Goal: Task Accomplishment & Management: Manage account settings

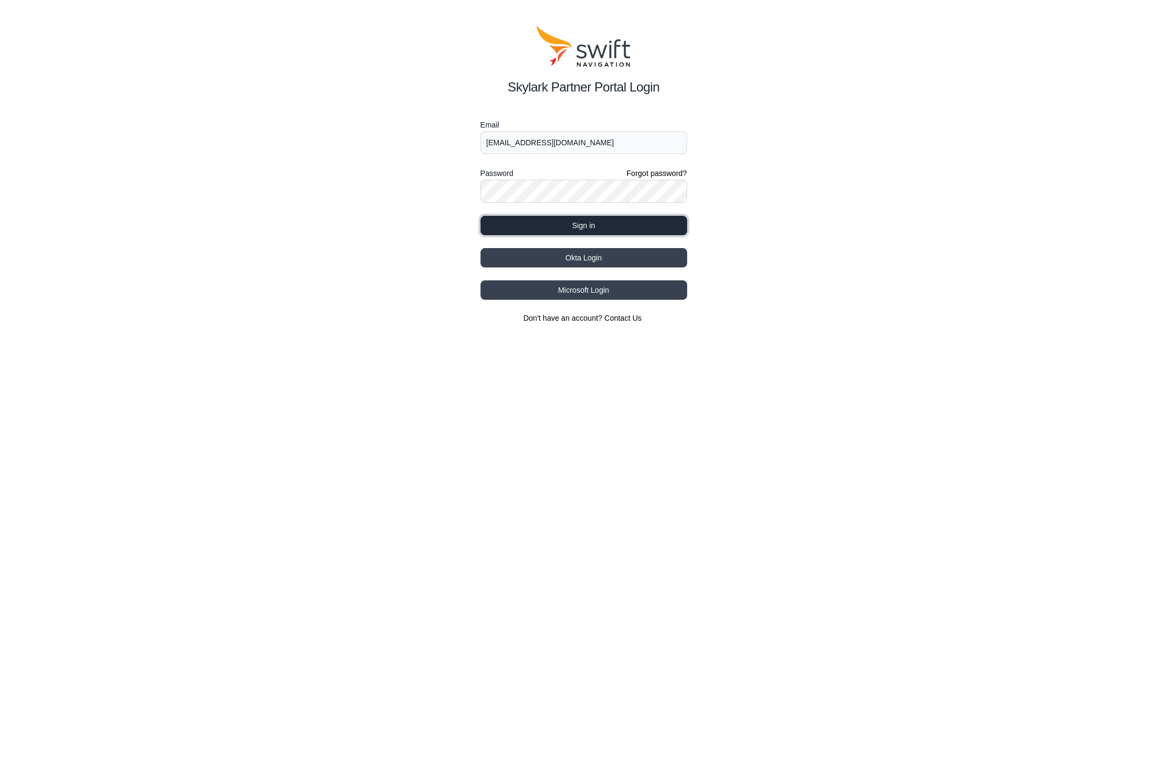
click at [567, 225] on button "Sign in" at bounding box center [584, 225] width 207 height 19
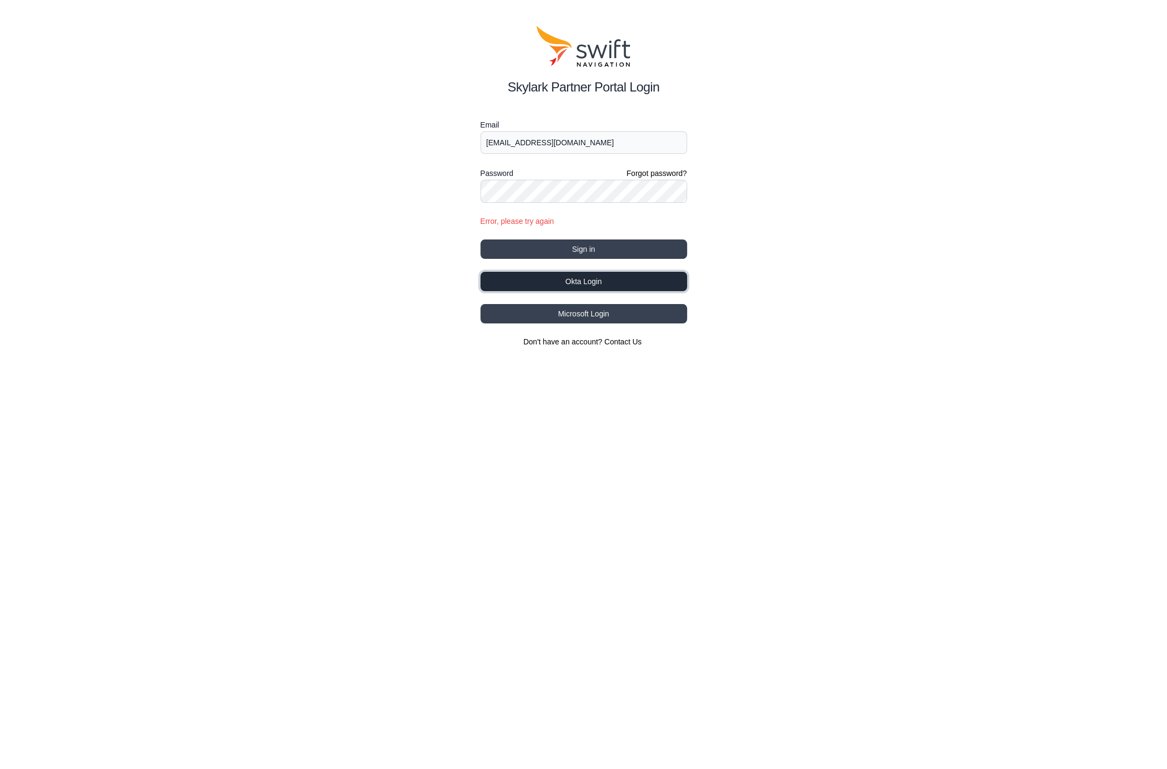
click at [568, 281] on button "Okta Login" at bounding box center [584, 281] width 207 height 19
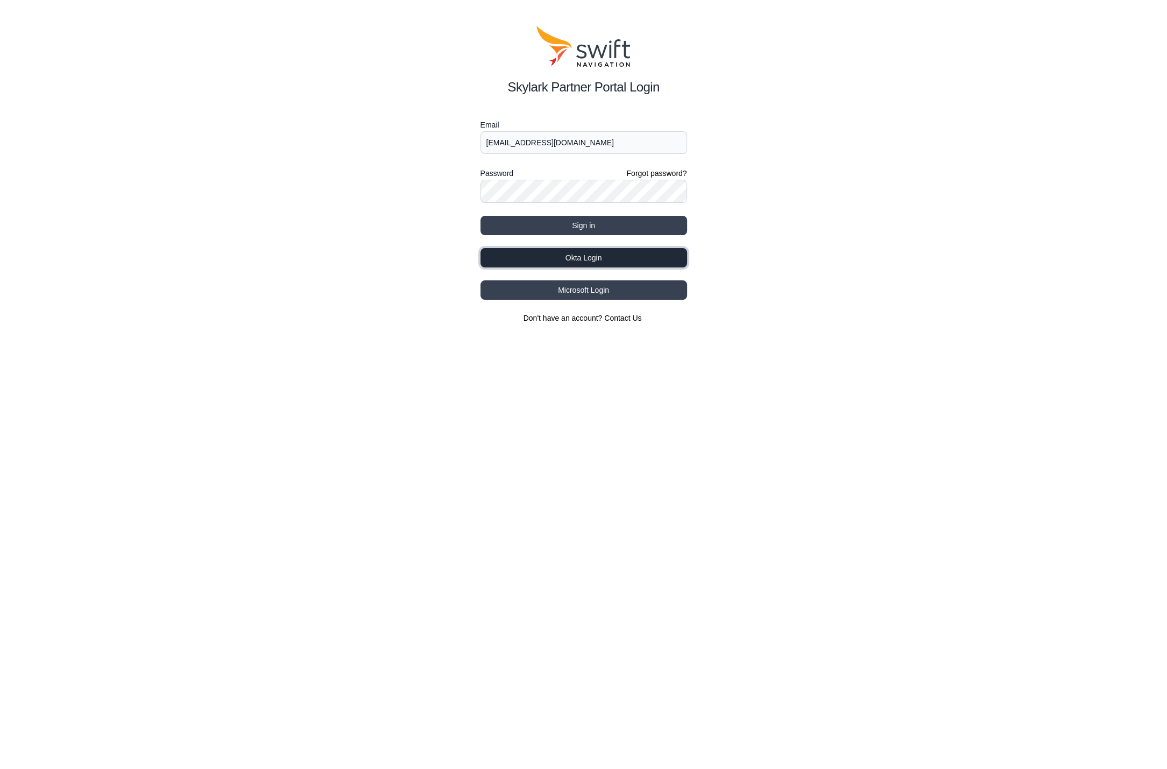
click at [606, 256] on button "Okta Login" at bounding box center [584, 257] width 207 height 19
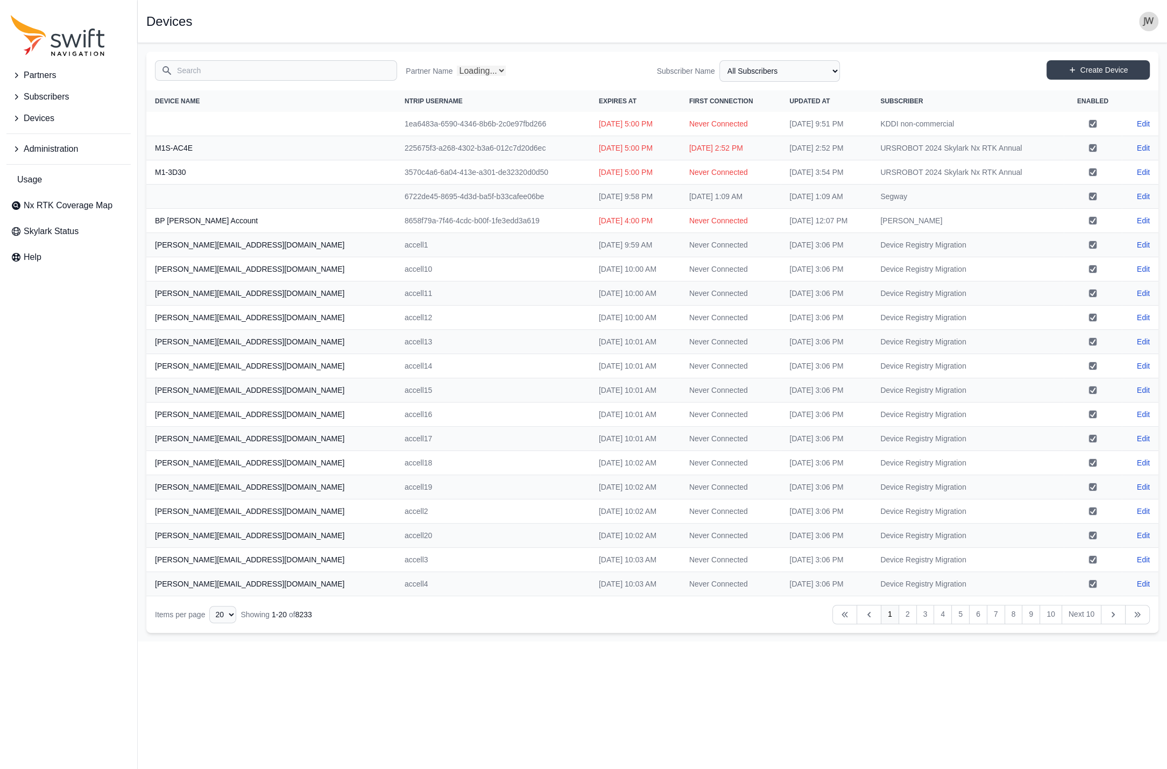
select select "Partner Name"
click at [44, 146] on span "Administration" at bounding box center [51, 149] width 54 height 13
click at [45, 242] on span "Users" at bounding box center [31, 241] width 40 height 13
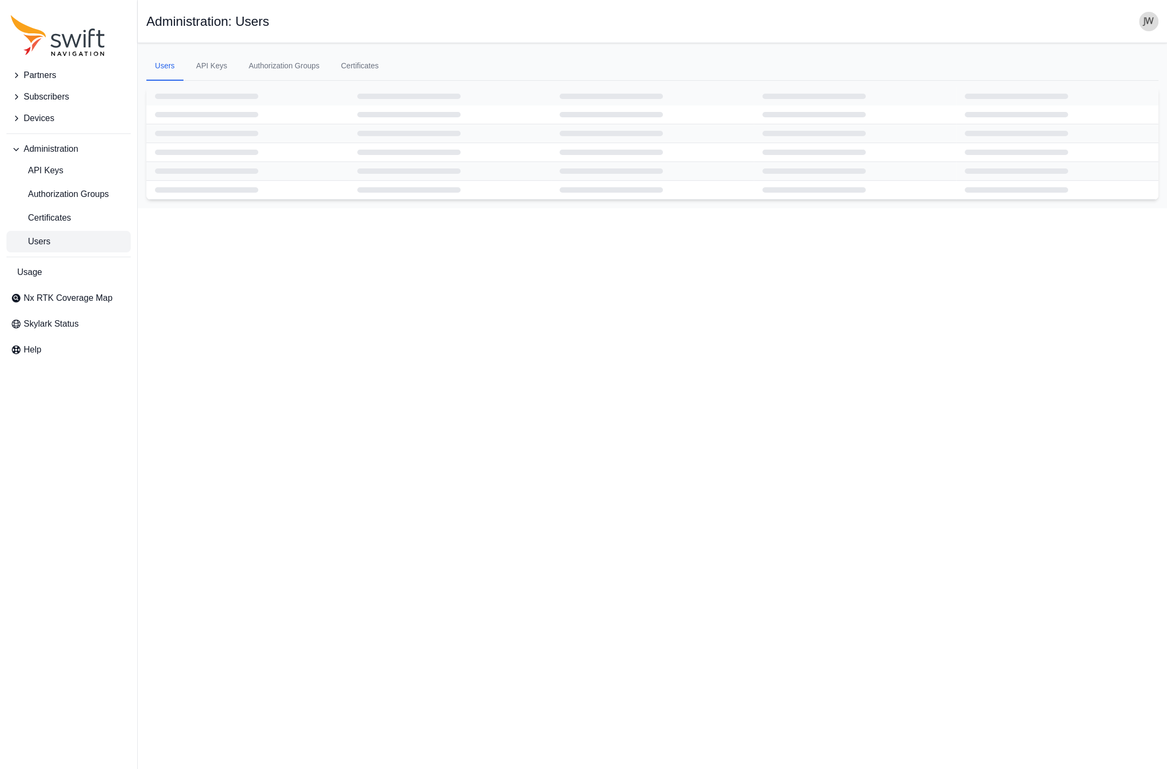
select select "ab3272ce-40d0-4c94-a524-96a758ab755c"
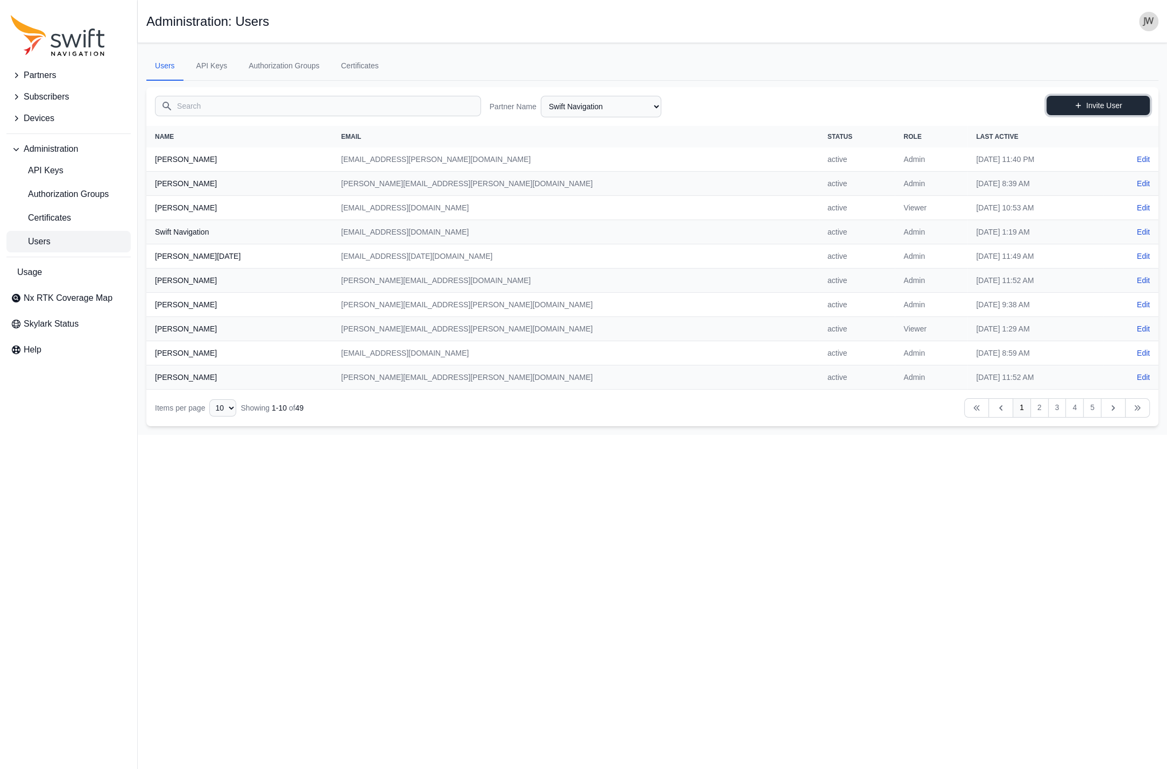
click at [1104, 105] on link "Invite User" at bounding box center [1098, 105] width 103 height 19
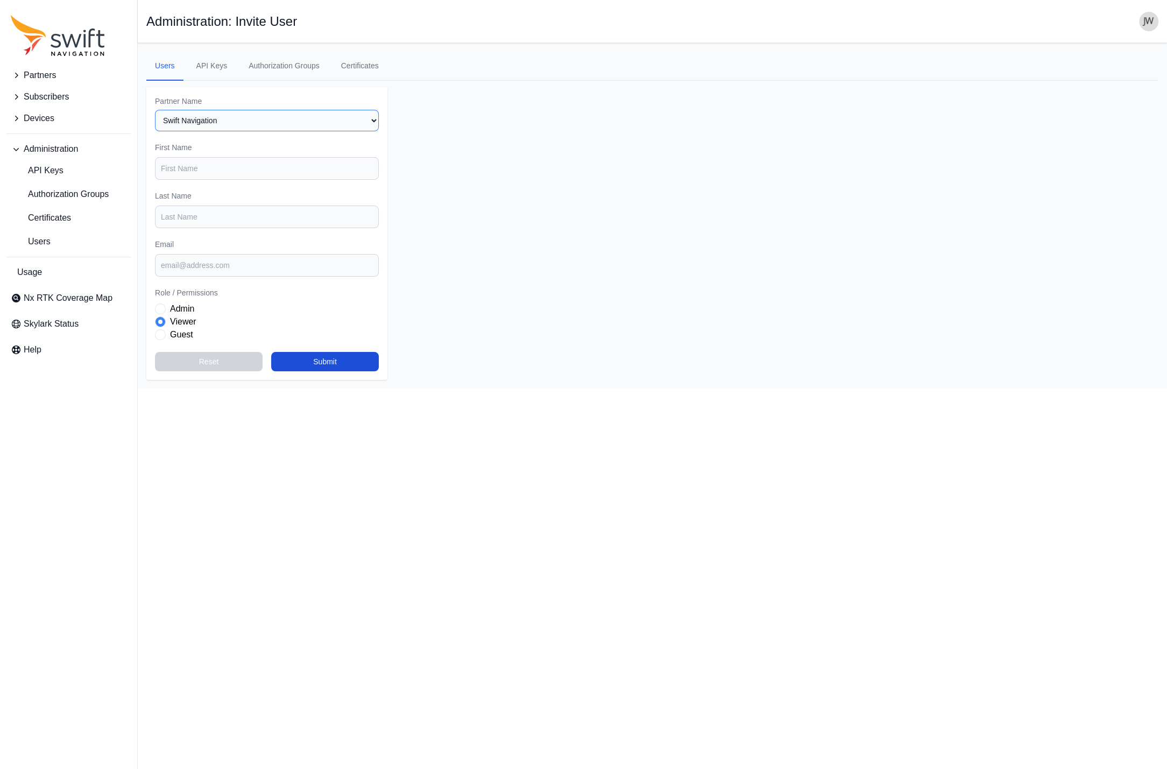
click at [155, 110] on select "Select a Partner AlpsAlpine Andreas Asensing Bad Elf Bench Mark Equipment & Sup…" at bounding box center [267, 121] width 224 height 22
select select "00c9b4e0-2a31-4269-8422-2b6f2d5bb8eb"
click option "MRZ Solutions" at bounding box center [0, 0] width 0 height 0
click at [209, 174] on input "First Name" at bounding box center [267, 168] width 224 height 23
type input "Rick"
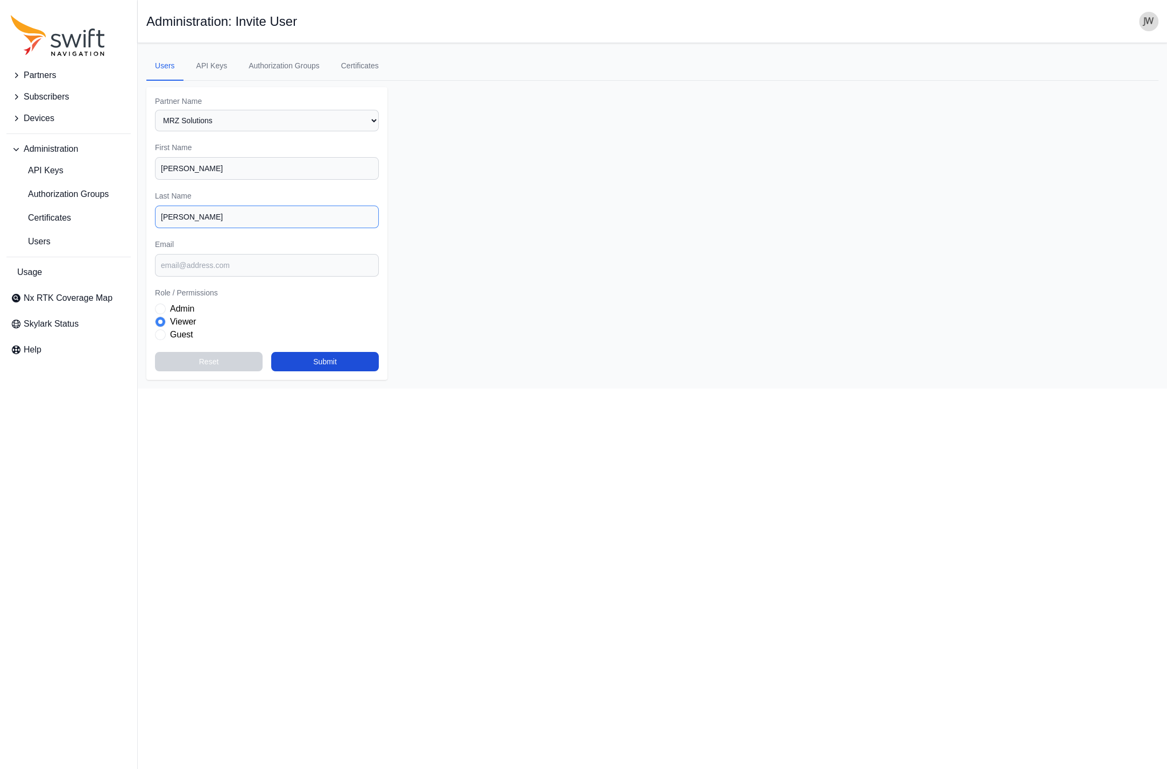
type input "Lewis"
paste input "Ricky@mrz-solutions.com"
type input "ricky@mrz-solutions.com"
click at [320, 360] on button "Submit" at bounding box center [325, 361] width 108 height 19
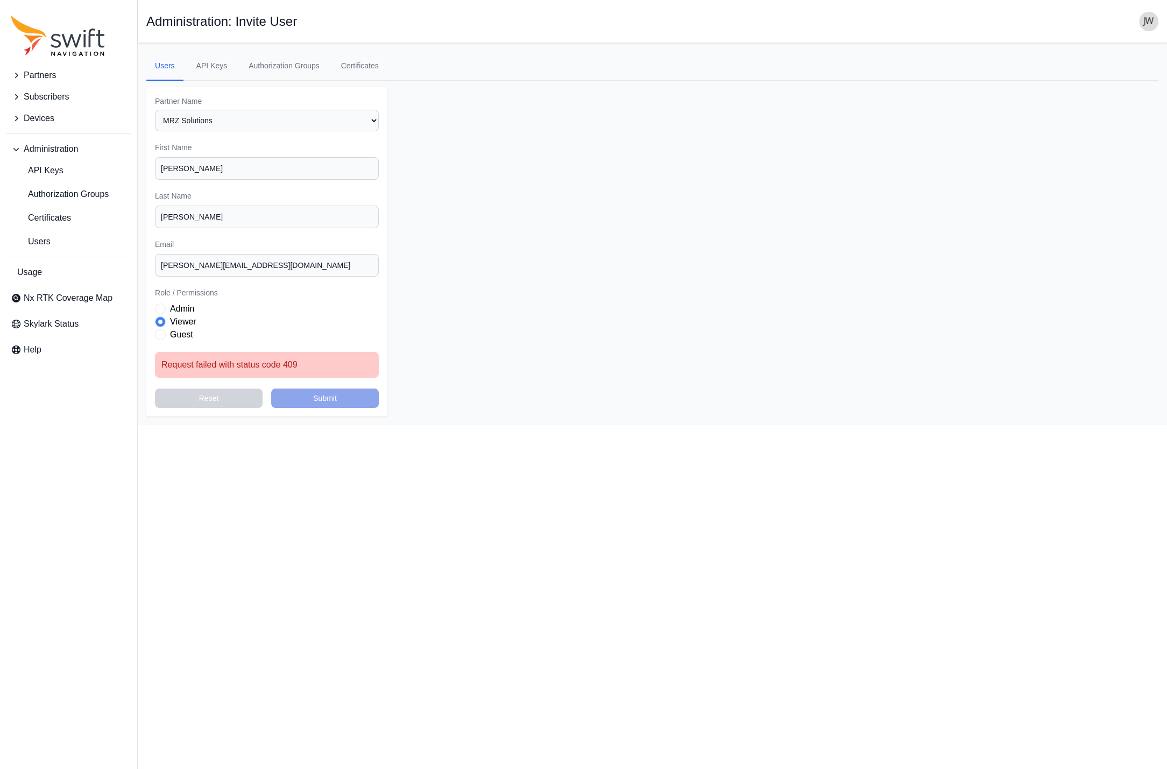
click at [51, 145] on span "Administration" at bounding box center [51, 149] width 54 height 13
click at [57, 237] on link "Users" at bounding box center [68, 242] width 124 height 22
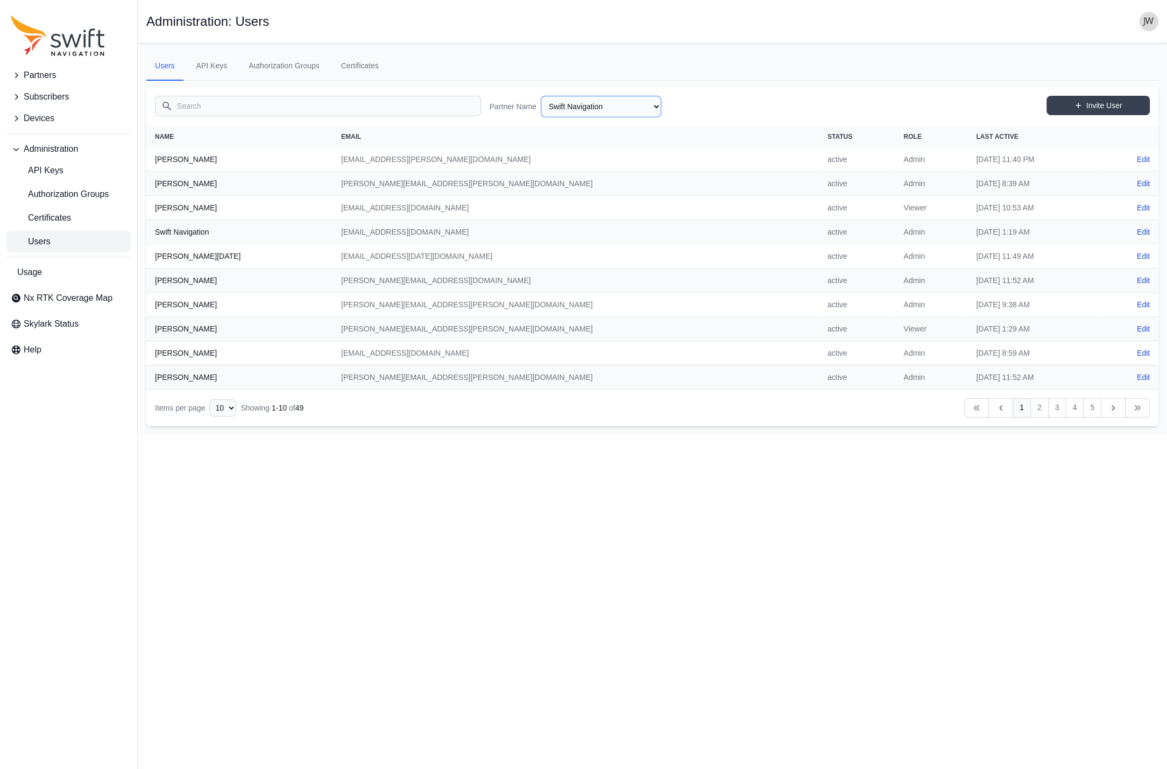
click at [541, 96] on select "AlpsAlpine Andreas Asensing Bad Elf Bench Mark Equipment & Supplies Inc. Benchm…" at bounding box center [601, 107] width 121 height 22
click option "MRZ Solutions" at bounding box center [0, 0] width 0 height 0
select select "00c9b4e0-2a31-4269-8422-2b6f2d5bb8eb"
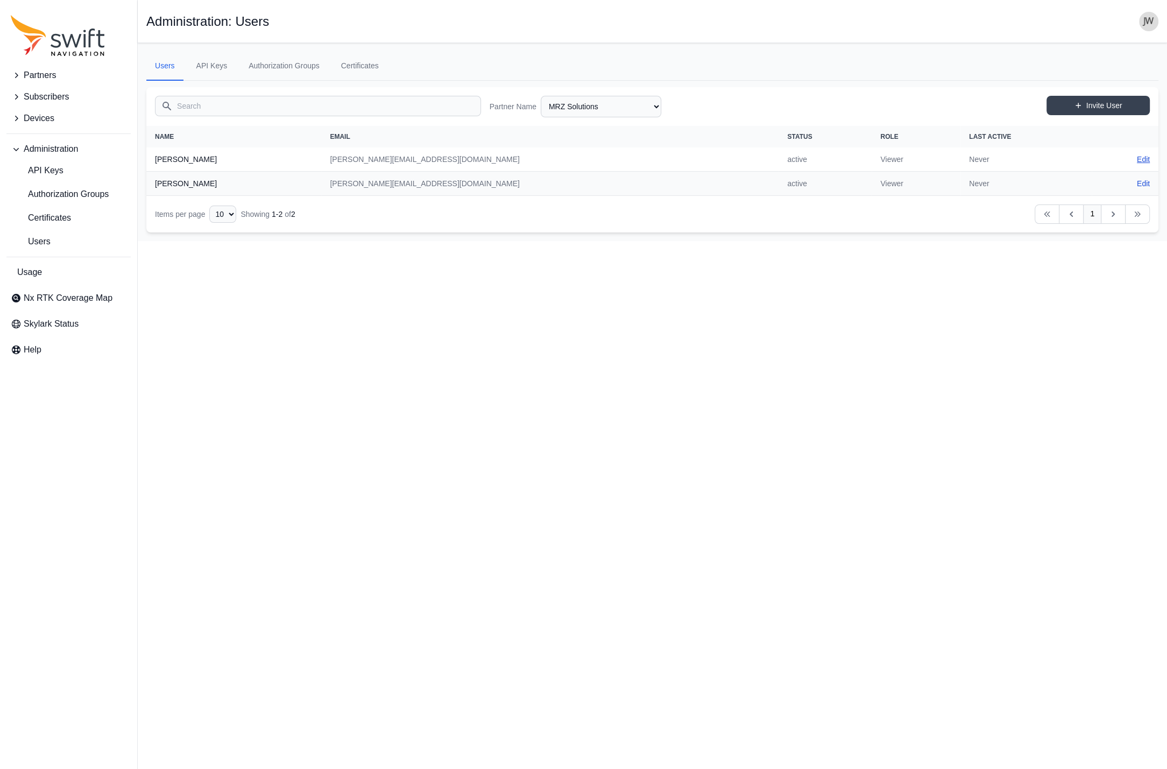
click at [1147, 159] on link "Edit" at bounding box center [1143, 159] width 13 height 11
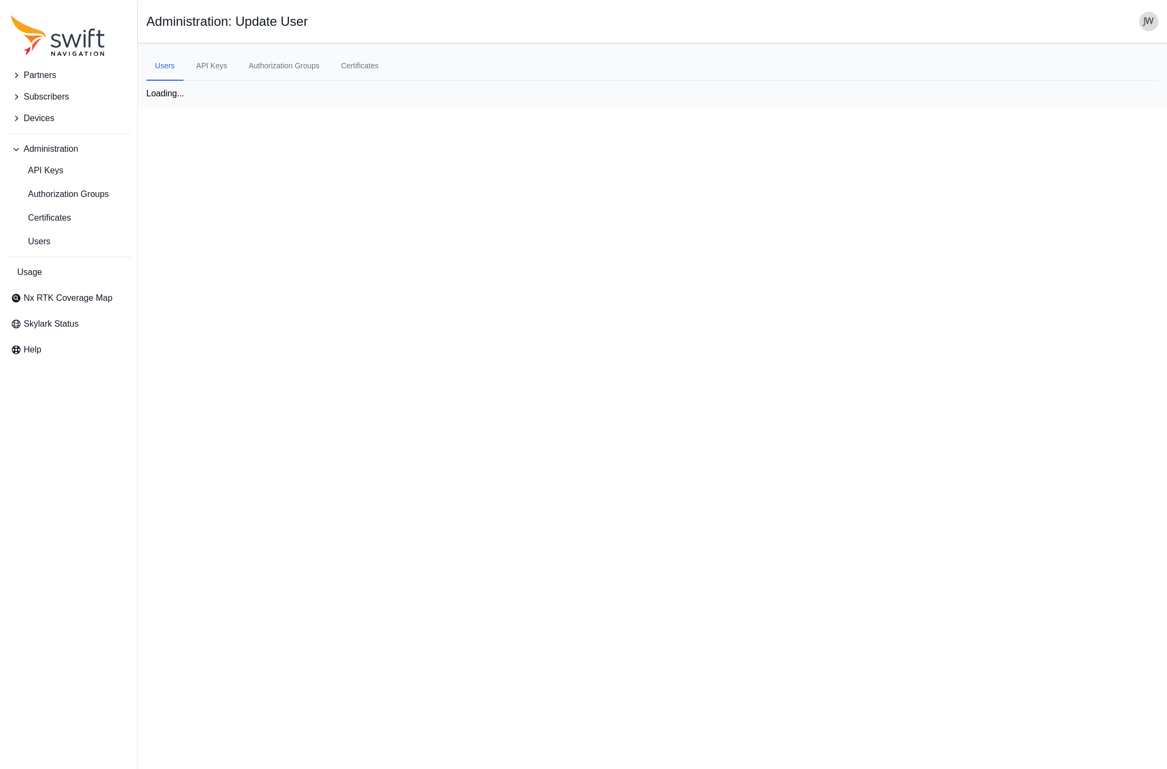
select select "00c9b4e0-2a31-4269-8422-2b6f2d5bb8eb"
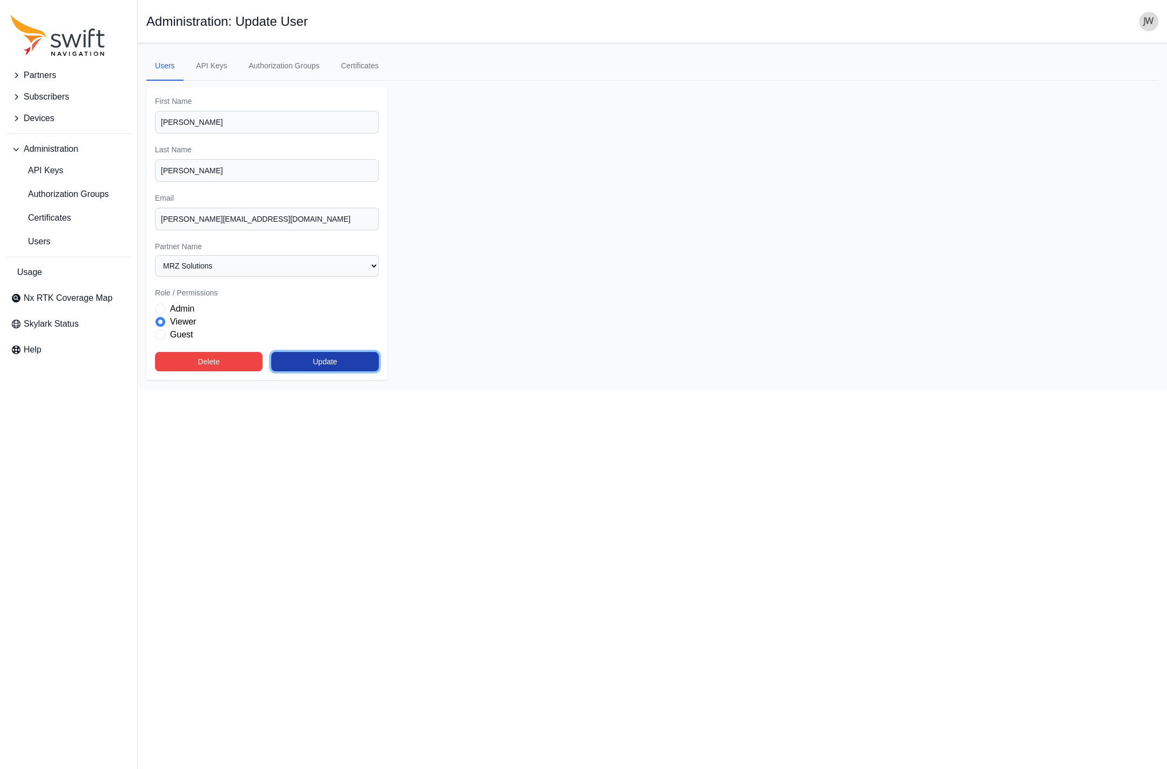
click at [320, 361] on button "Update" at bounding box center [325, 361] width 108 height 19
select select "00c9b4e0-2a31-4269-8422-2b6f2d5bb8eb"
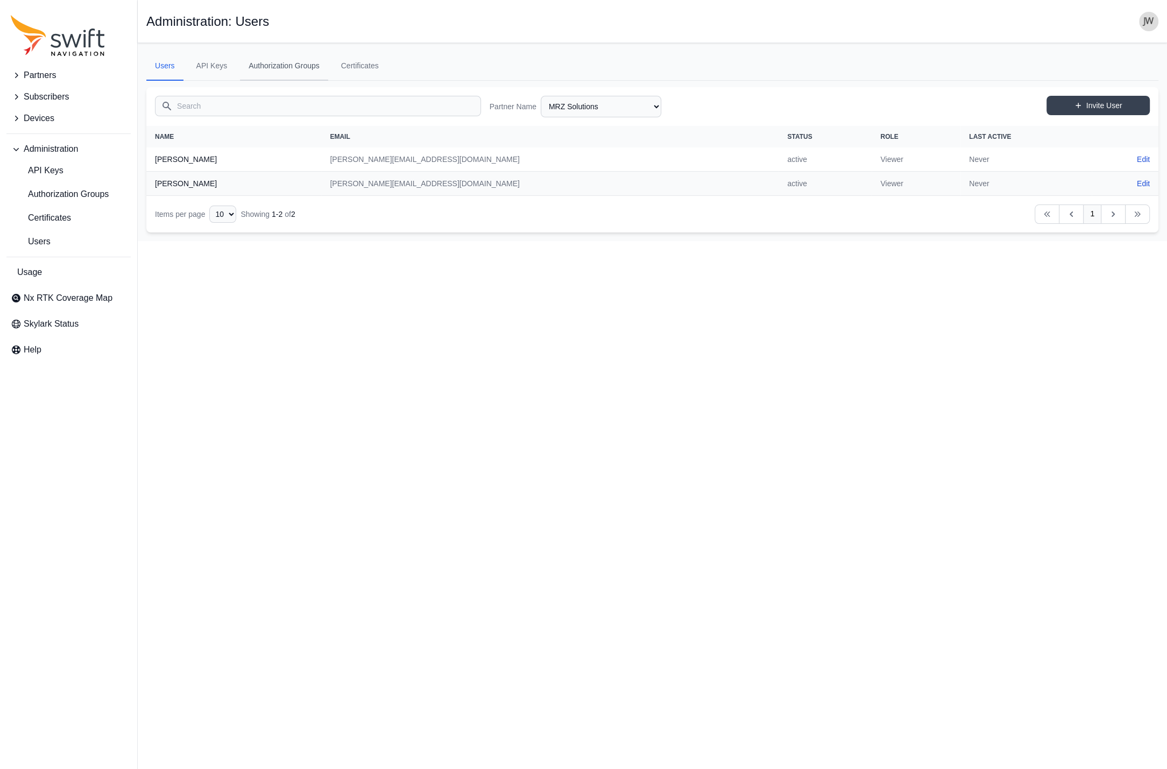
click at [279, 70] on link "Authorization Groups" at bounding box center [284, 66] width 88 height 29
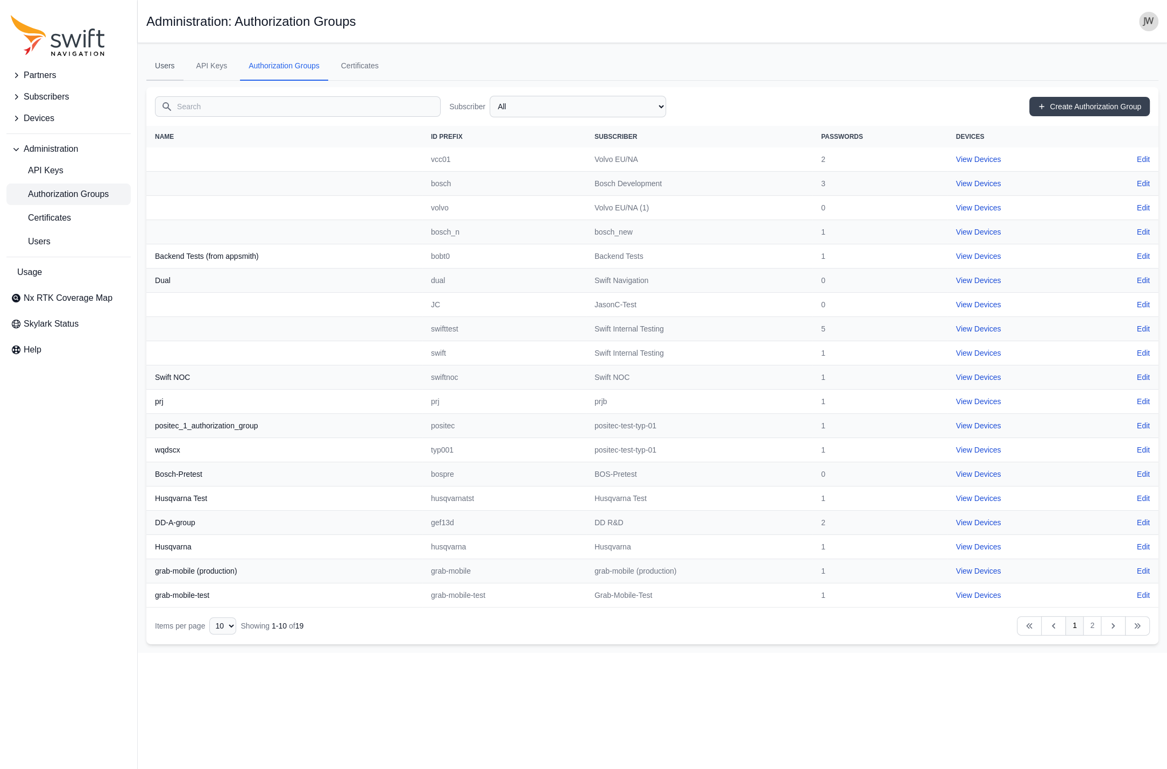
click at [174, 66] on link "Users" at bounding box center [164, 66] width 37 height 29
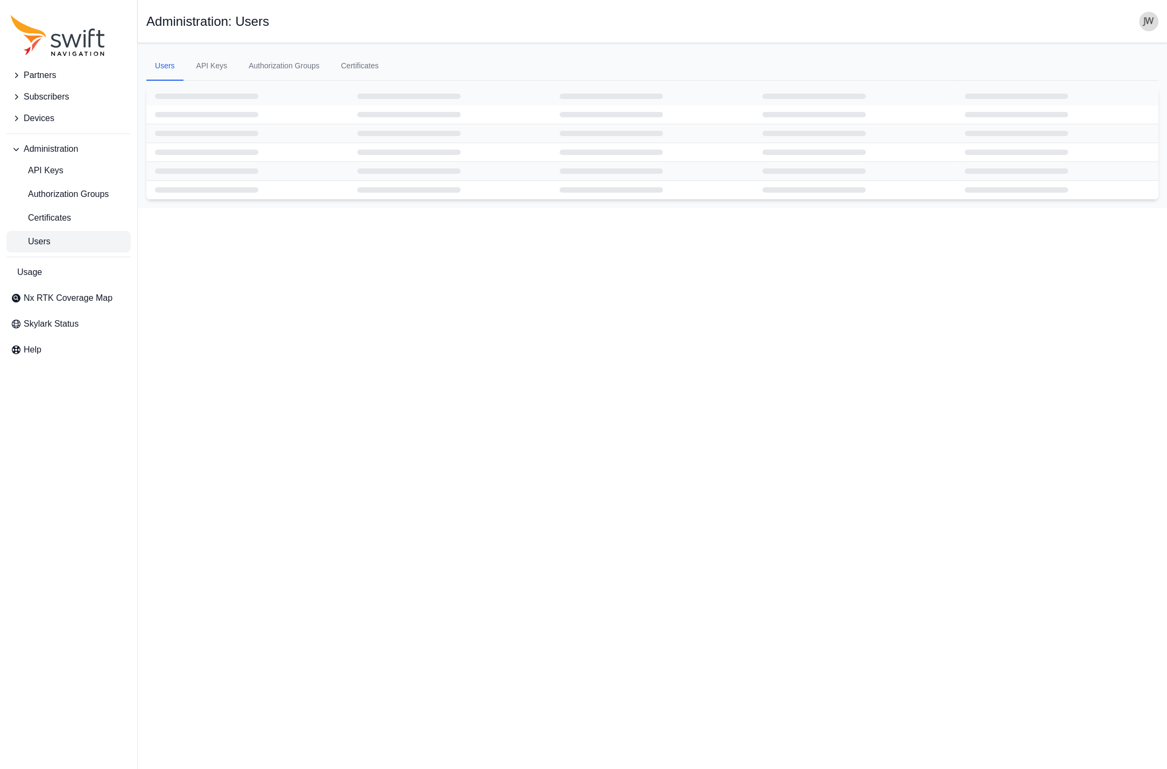
select select "ab3272ce-40d0-4c94-a524-96a758ab755c"
